Goal: Information Seeking & Learning: Learn about a topic

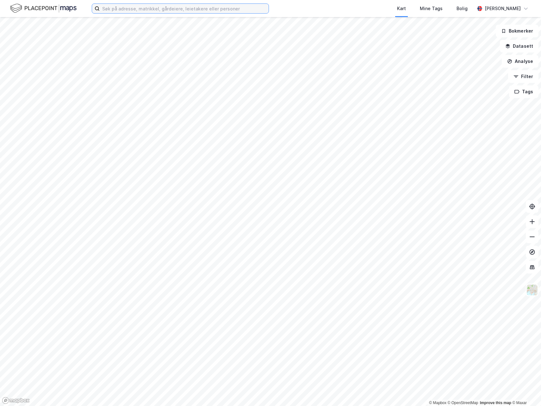
click at [179, 11] on input at bounding box center [184, 8] width 169 height 9
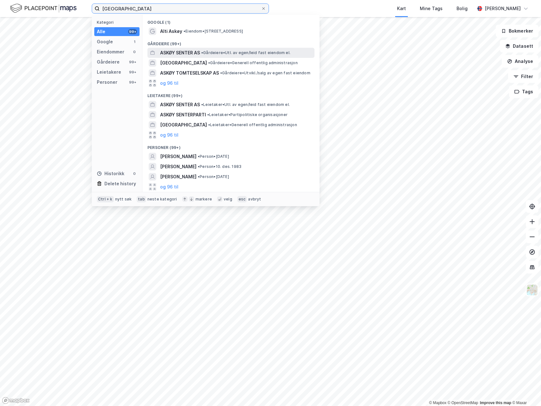
type input "askøy senter"
click at [190, 54] on span "ASKØY SENTER AS" at bounding box center [180, 53] width 40 height 8
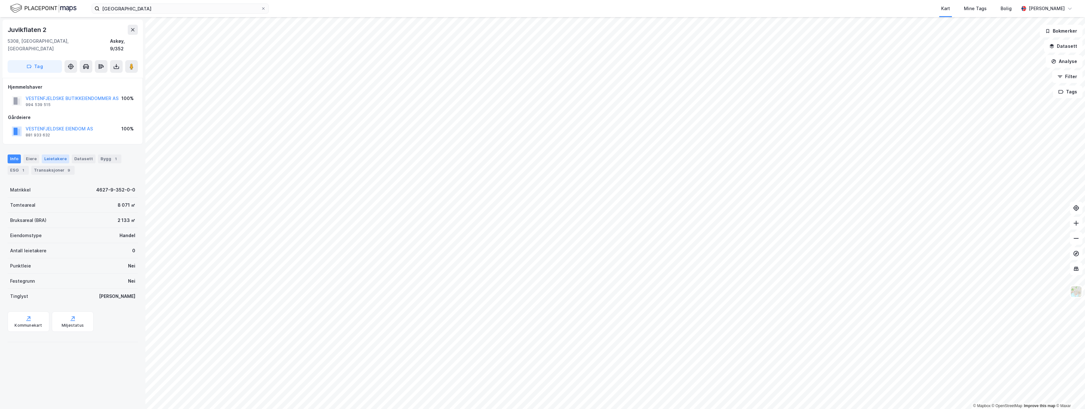
click at [48, 154] on div "Leietakere" at bounding box center [56, 158] width 28 height 9
